Goal: Transaction & Acquisition: Purchase product/service

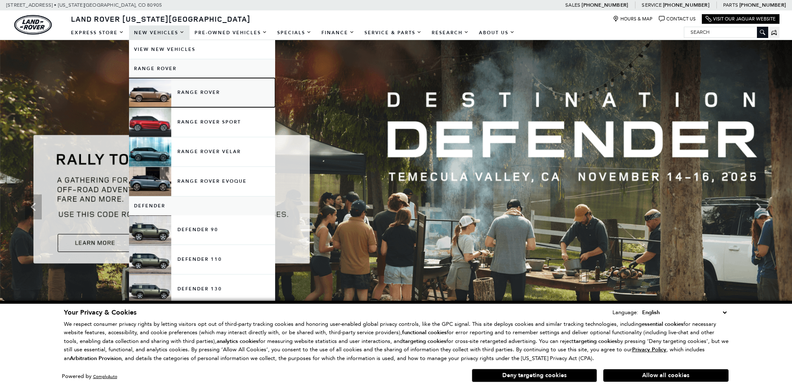
click at [170, 90] on link "Range Rover" at bounding box center [202, 92] width 146 height 29
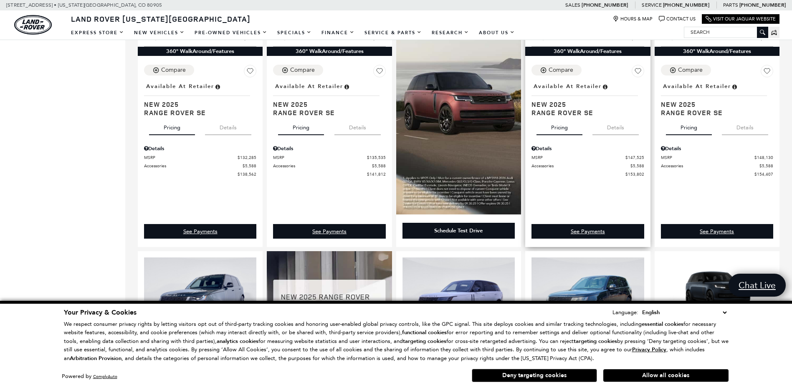
scroll to position [501, 0]
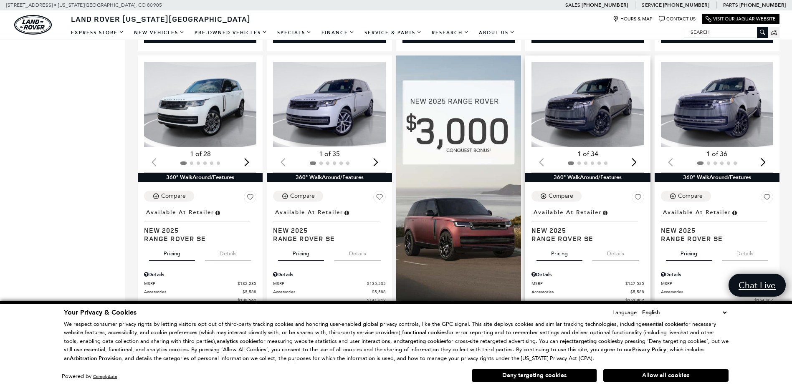
click at [597, 137] on img "1 / 2" at bounding box center [588, 104] width 114 height 85
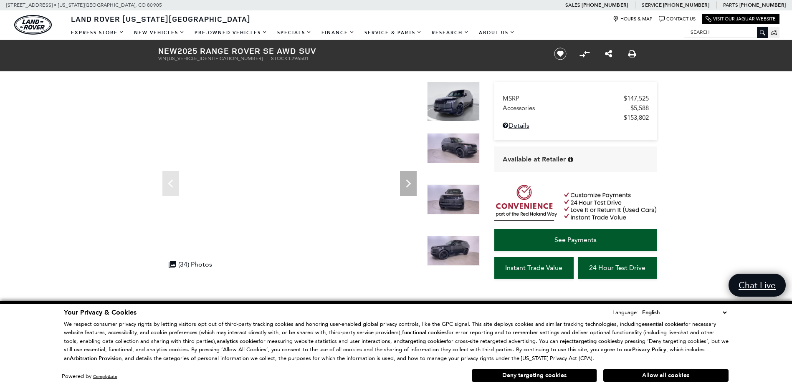
click at [440, 245] on img at bounding box center [453, 251] width 53 height 30
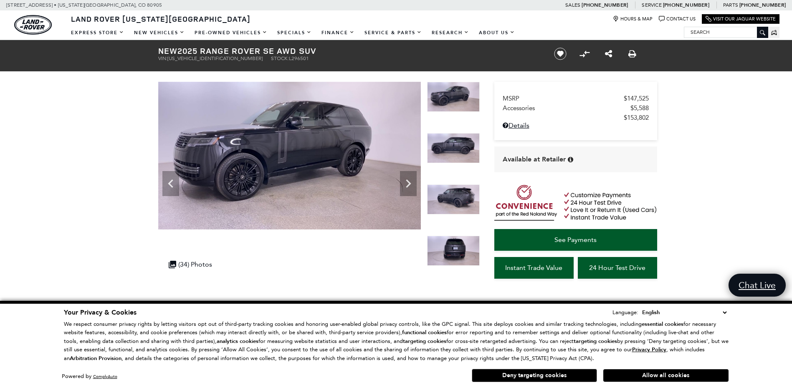
click at [461, 201] on img at bounding box center [453, 199] width 53 height 30
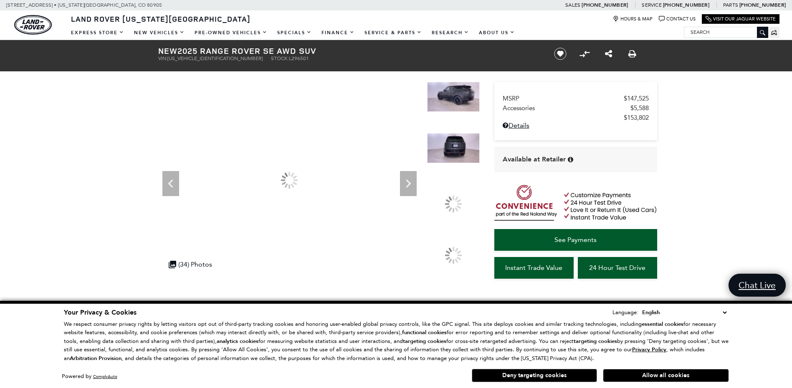
click at [461, 201] on div at bounding box center [453, 204] width 24 height 24
click at [461, 201] on div at bounding box center [454, 204] width 18 height 18
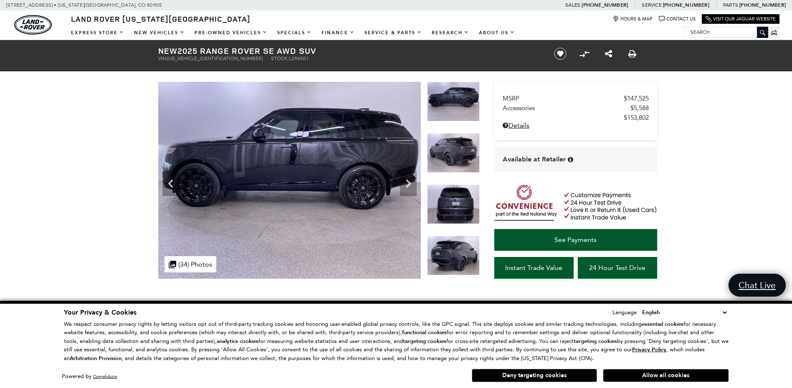
click at [447, 270] on img at bounding box center [453, 256] width 53 height 40
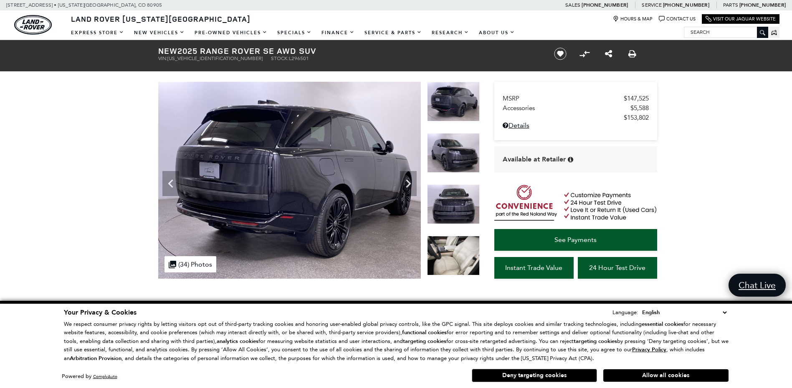
click at [447, 265] on img at bounding box center [453, 256] width 53 height 40
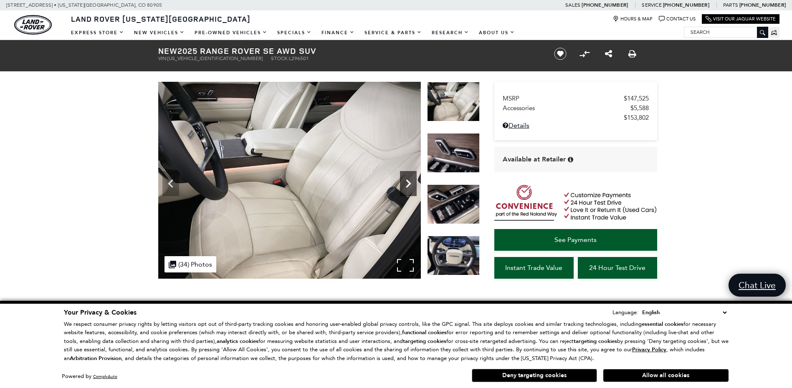
click at [403, 182] on icon "Next" at bounding box center [408, 183] width 17 height 17
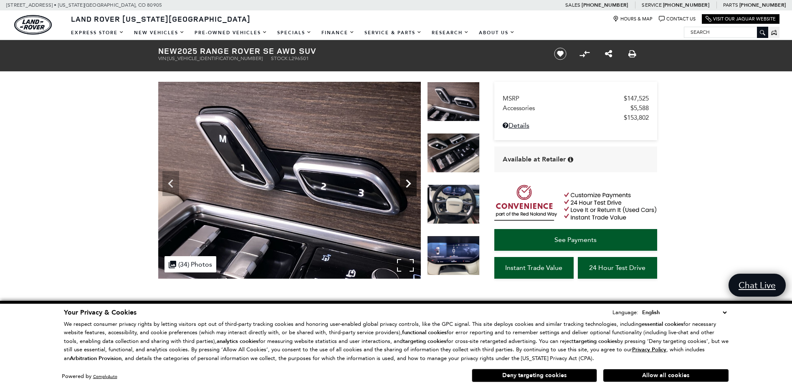
click at [403, 182] on icon "Next" at bounding box center [408, 183] width 17 height 17
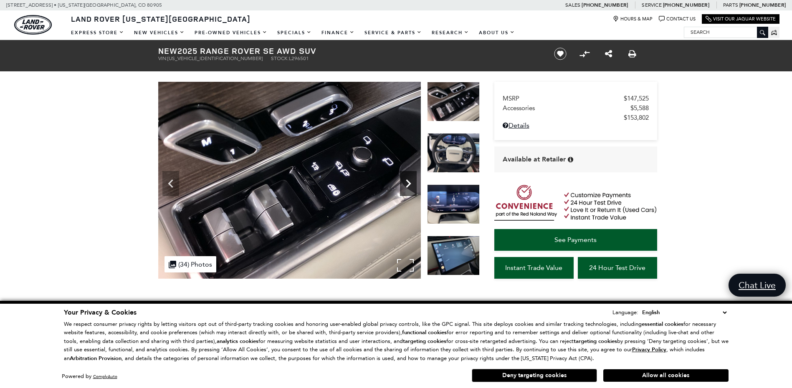
click at [403, 182] on icon "Next" at bounding box center [408, 183] width 17 height 17
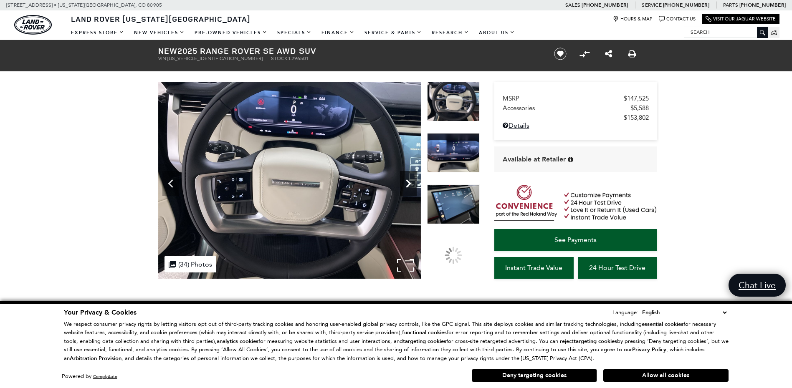
click at [403, 183] on icon "Next" at bounding box center [408, 183] width 17 height 17
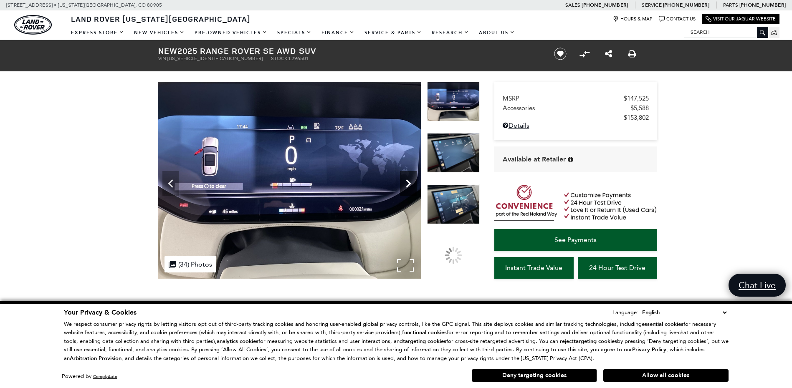
click at [403, 183] on icon "Next" at bounding box center [408, 183] width 17 height 17
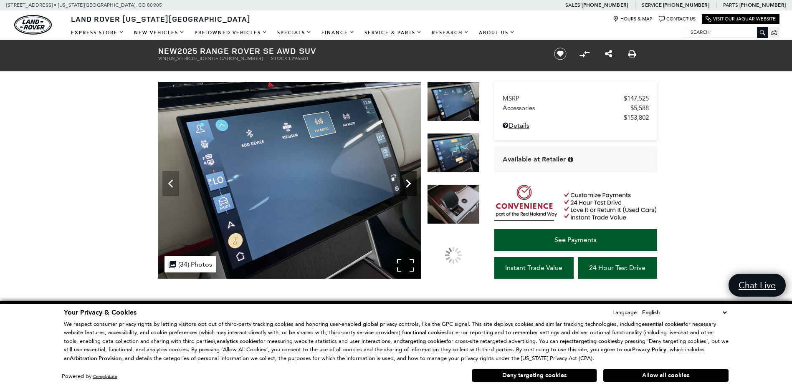
click at [403, 183] on icon "Next" at bounding box center [408, 183] width 17 height 17
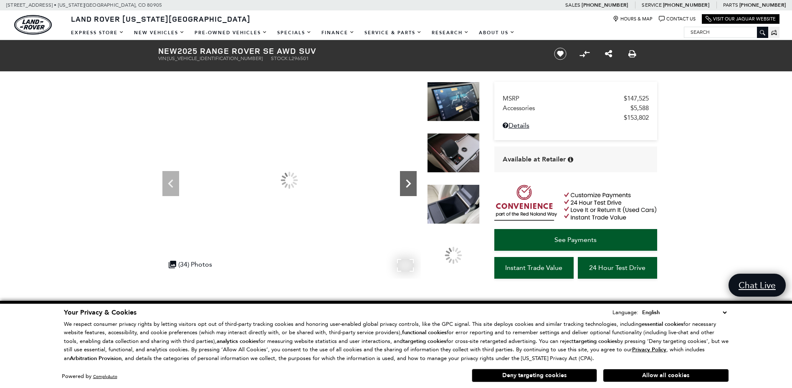
click at [403, 183] on icon "Next" at bounding box center [408, 183] width 17 height 17
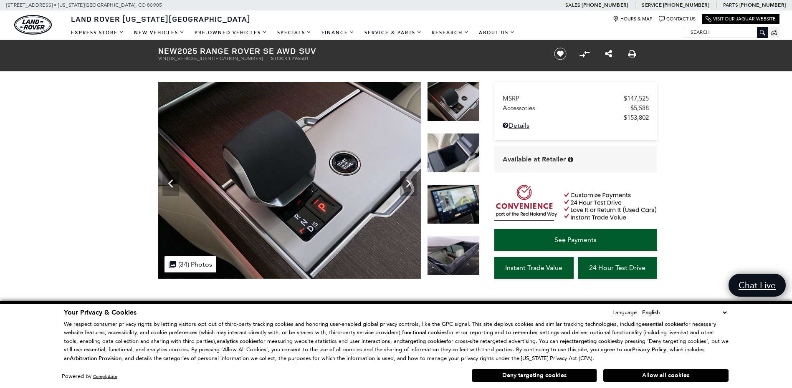
click at [438, 164] on img at bounding box center [453, 153] width 53 height 40
